Goal: Task Accomplishment & Management: Manage account settings

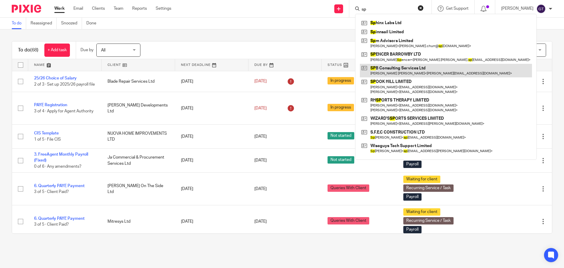
type input "sp"
click at [394, 64] on link at bounding box center [446, 71] width 172 height 14
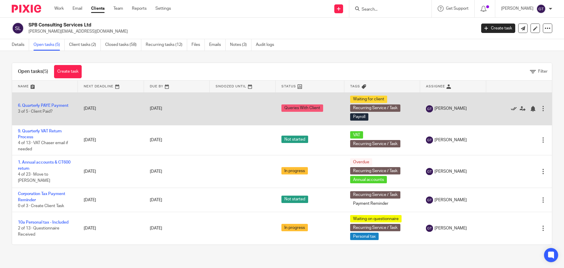
click at [511, 109] on icon at bounding box center [514, 109] width 6 height 6
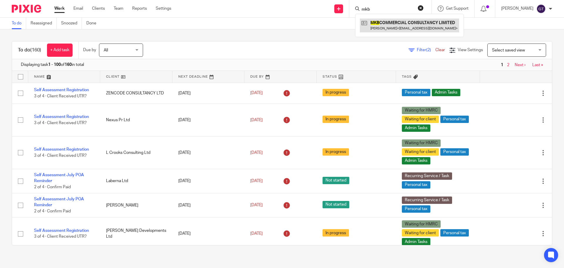
type input "mkb"
click at [389, 24] on link at bounding box center [409, 26] width 99 height 14
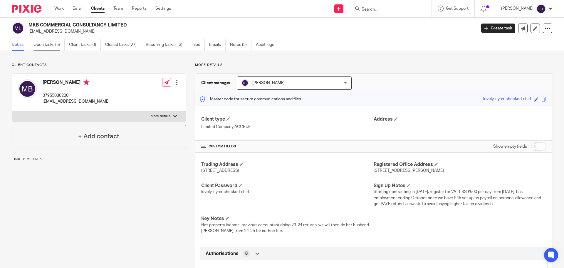
click at [51, 42] on link "Open tasks (5)" at bounding box center [48, 44] width 31 height 11
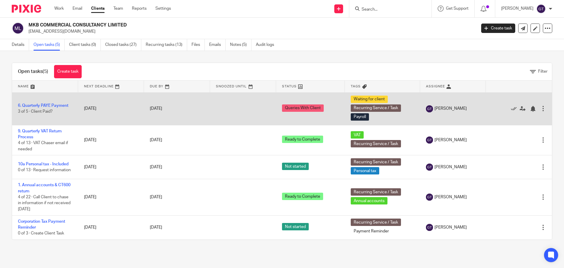
drag, startPoint x: 504, startPoint y: 108, endPoint x: 493, endPoint y: 105, distance: 12.1
click at [511, 108] on icon at bounding box center [514, 109] width 6 height 6
